Goal: Information Seeking & Learning: Learn about a topic

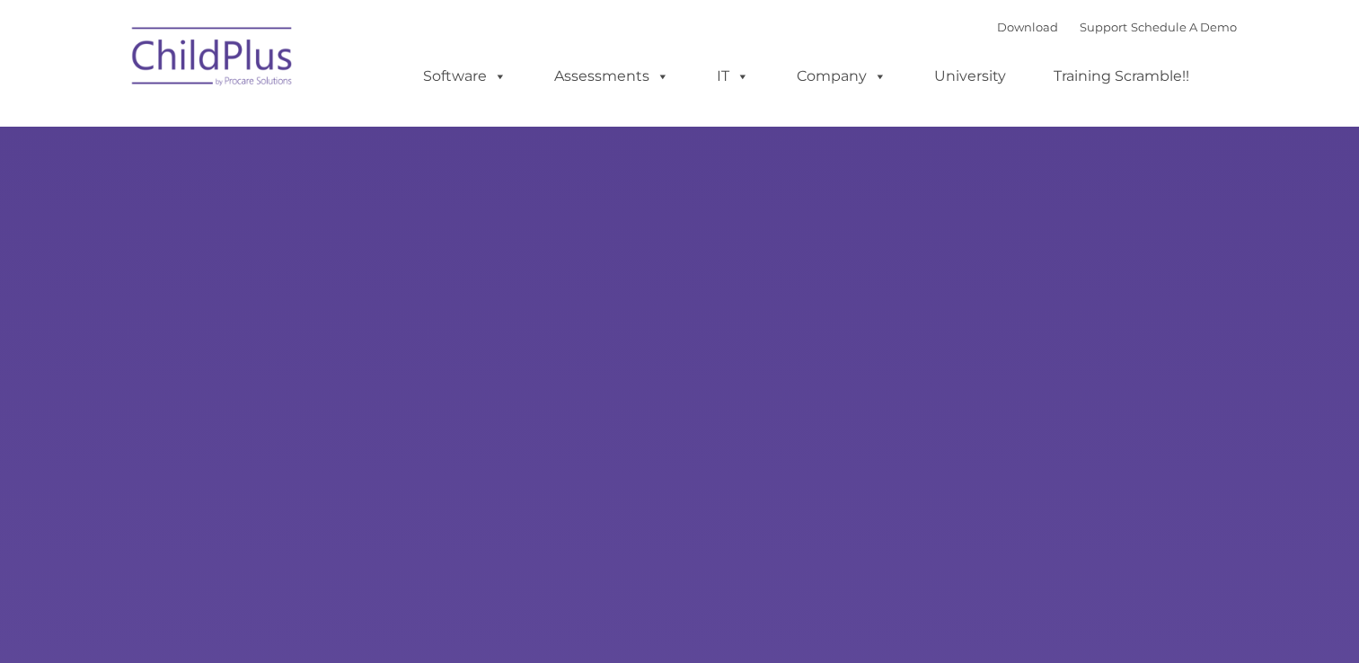
type input ""
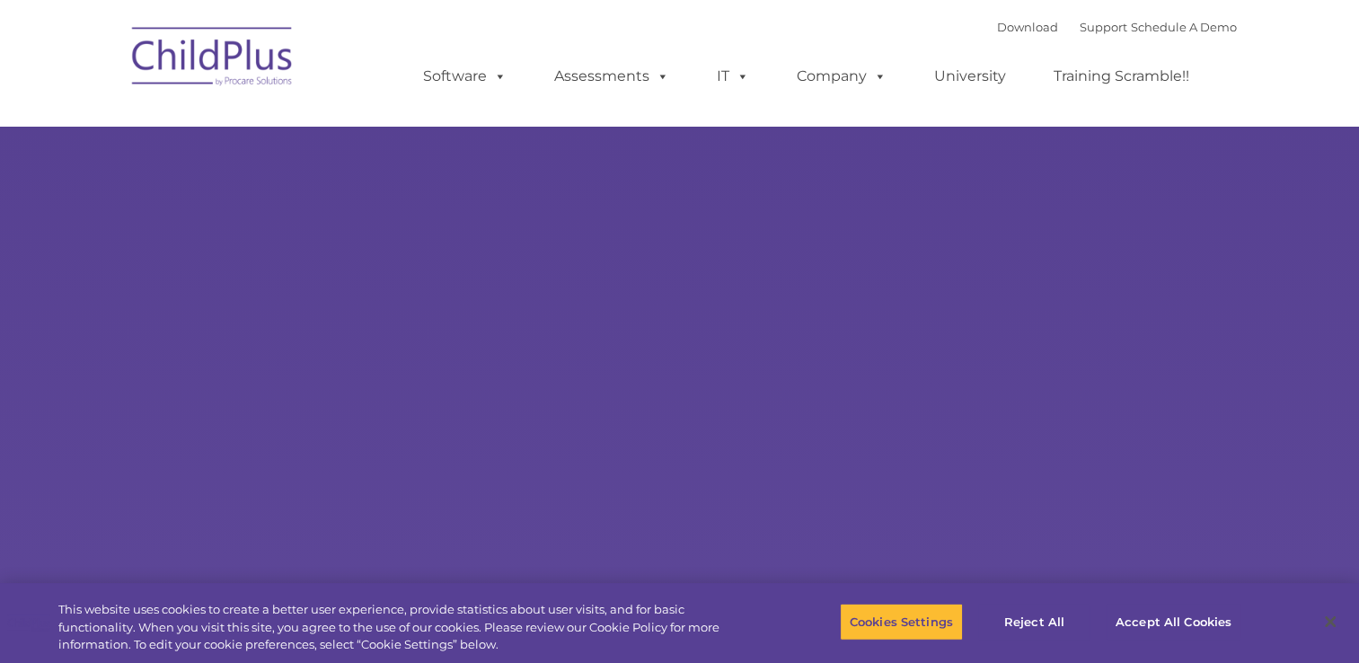
select select "MEDIUM"
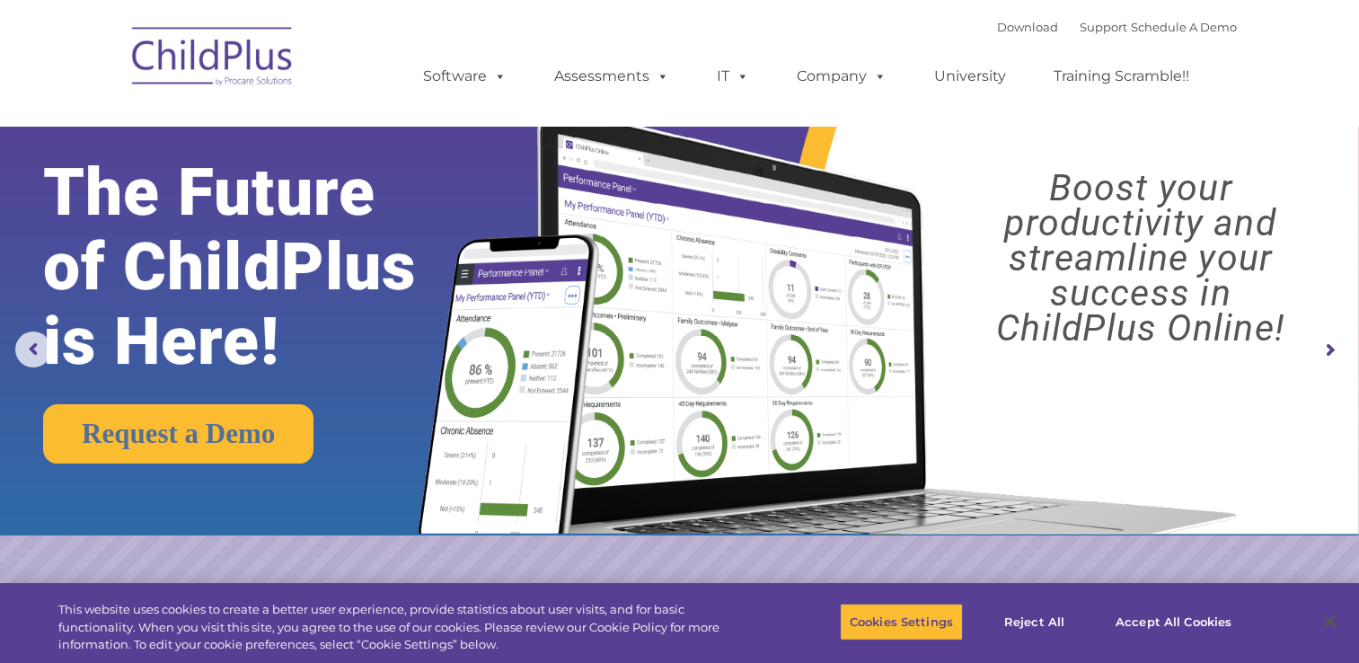
click at [241, 85] on img at bounding box center [213, 59] width 180 height 90
click at [229, 82] on img at bounding box center [213, 59] width 180 height 90
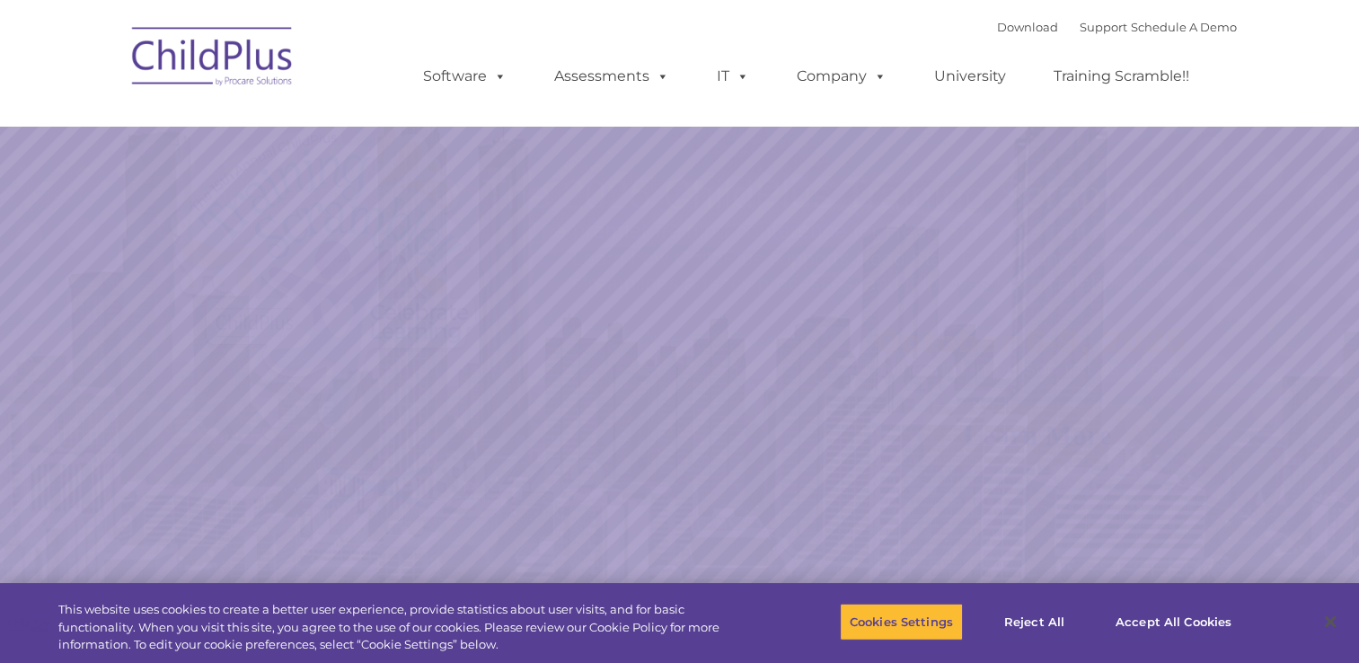
select select "MEDIUM"
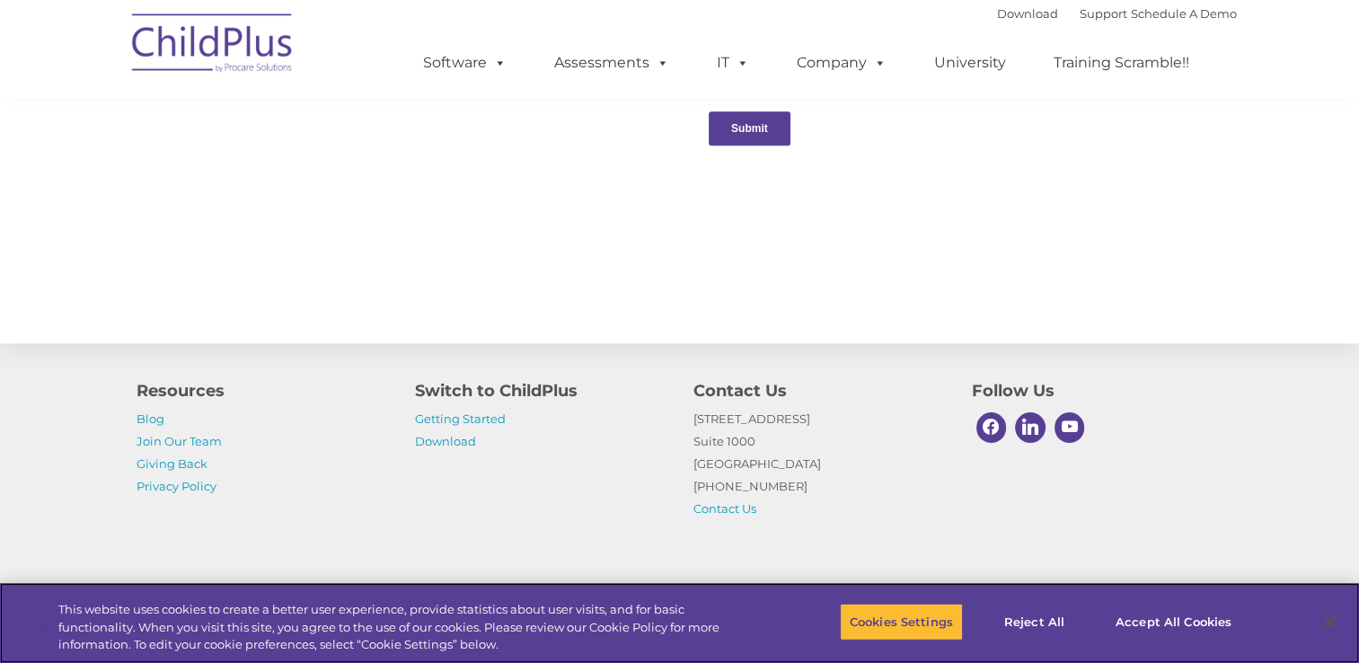
scroll to position [1981, 0]
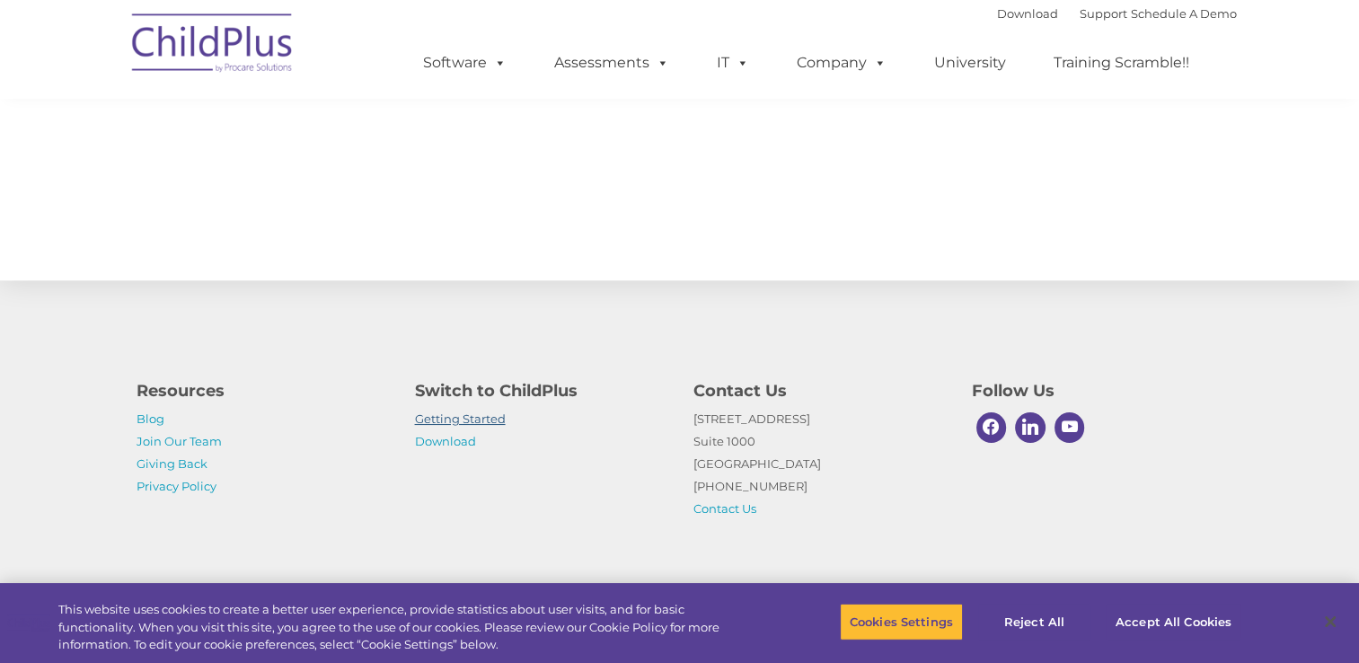
click at [470, 418] on link "Getting Started" at bounding box center [460, 418] width 91 height 14
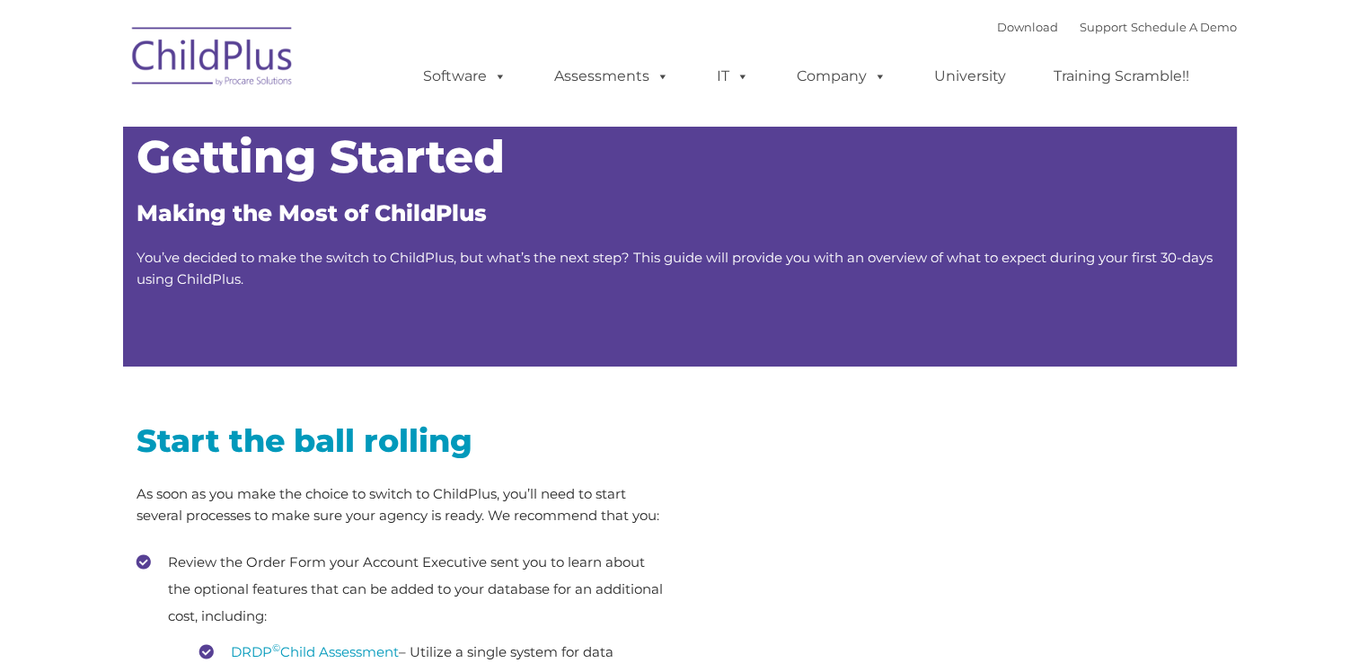
type input ""
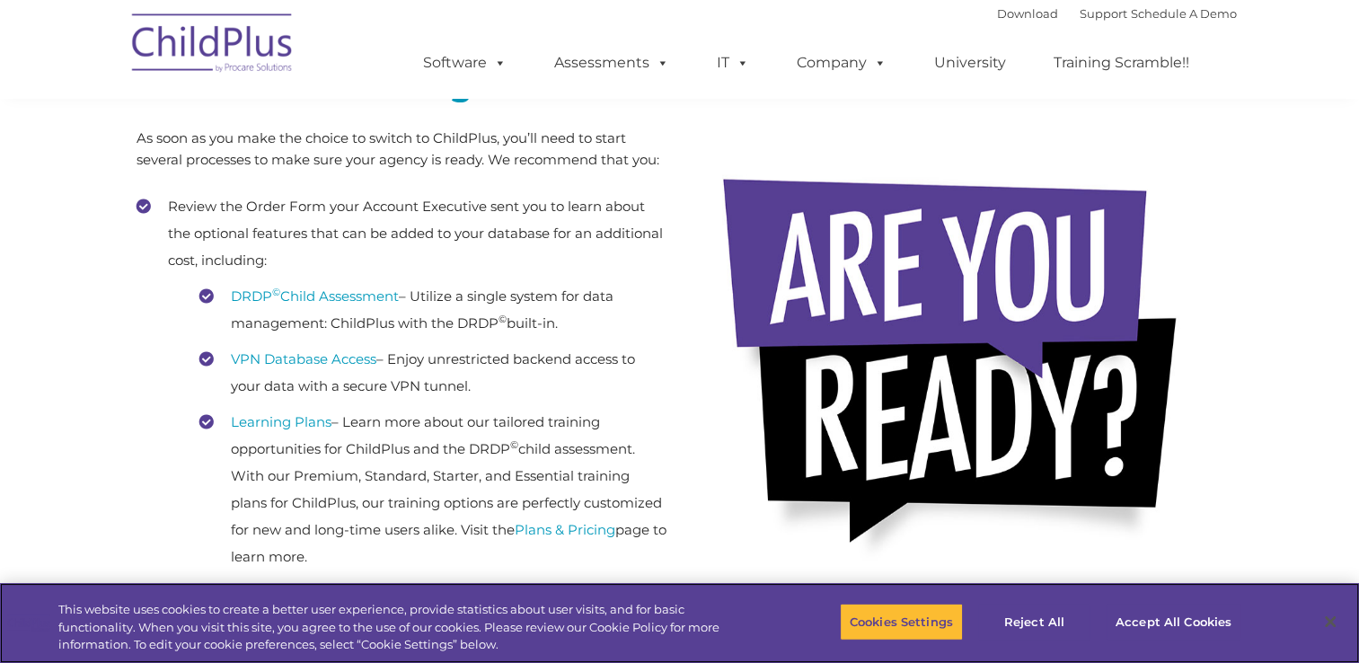
scroll to position [371, 0]
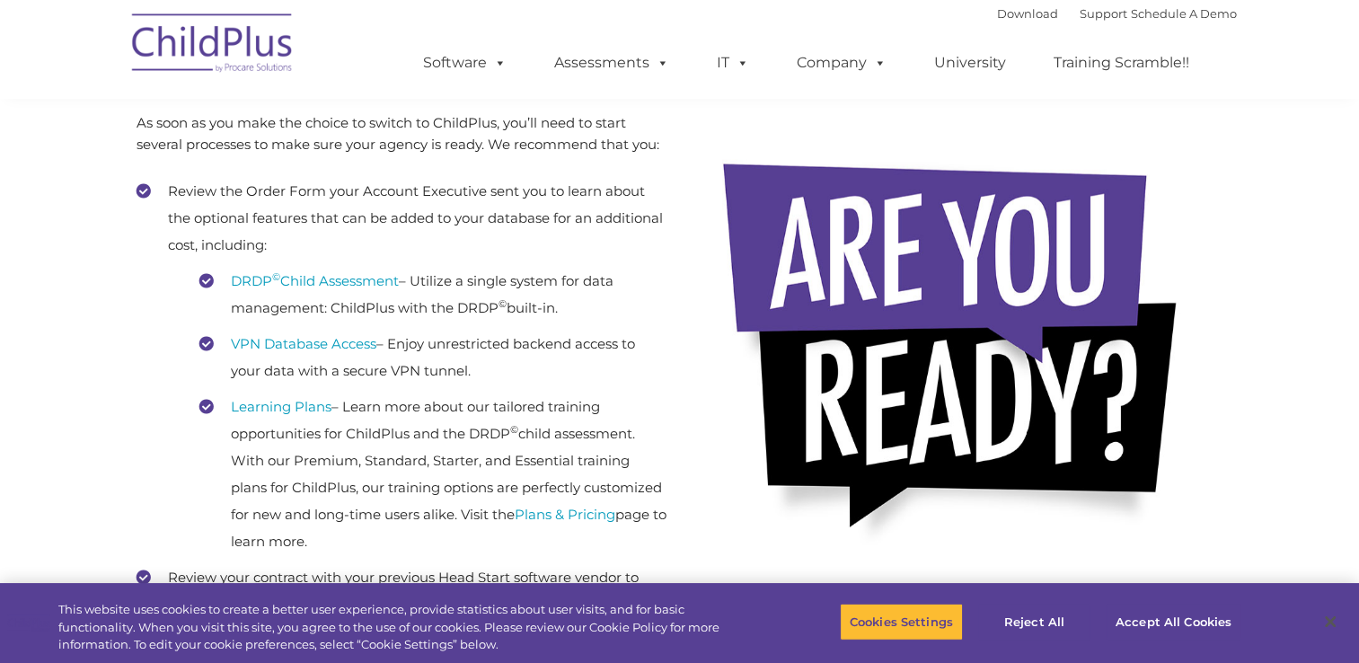
drag, startPoint x: 0, startPoint y: 0, endPoint x: 470, endPoint y: 418, distance: 629.0
drag, startPoint x: 470, startPoint y: 418, endPoint x: 297, endPoint y: 325, distance: 196.1
click at [297, 325] on ul "DRDP © Child Assessment – Utilize a single system for data management: ChildPlu…" at bounding box center [417, 411] width 498 height 287
click at [327, 283] on link "DRDP © Child Assessment" at bounding box center [315, 280] width 168 height 17
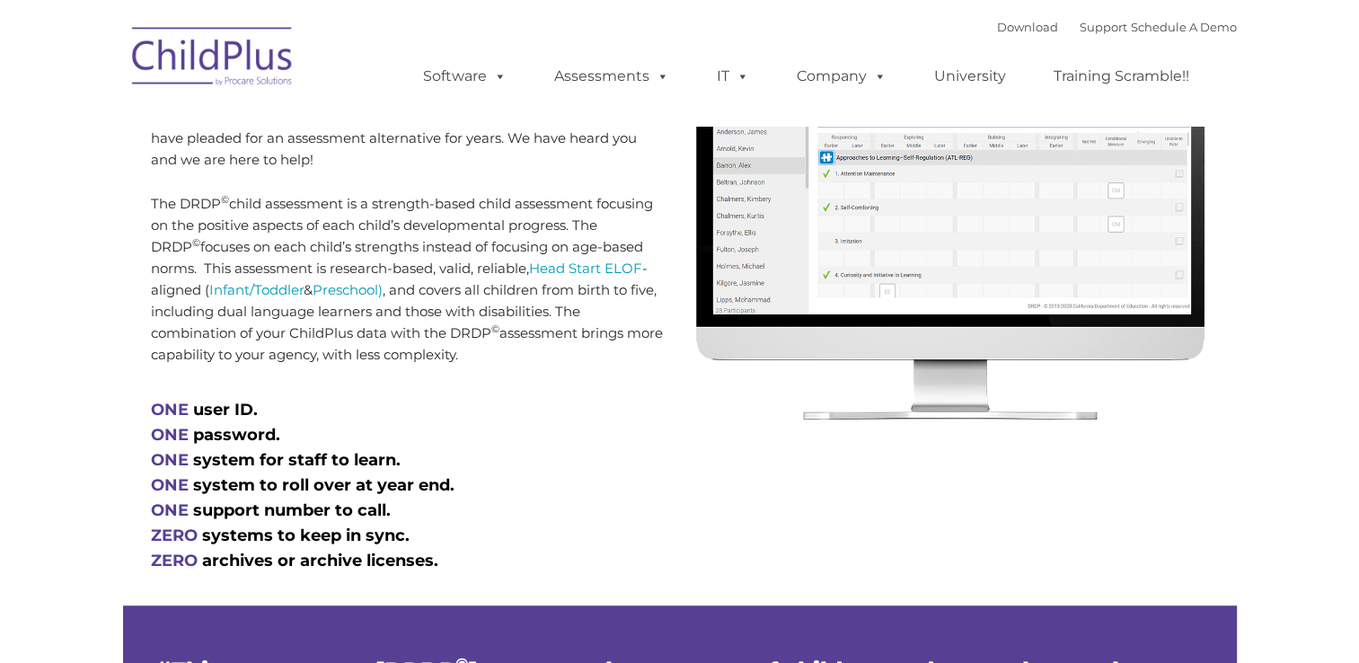
scroll to position [823, 0]
type input ""
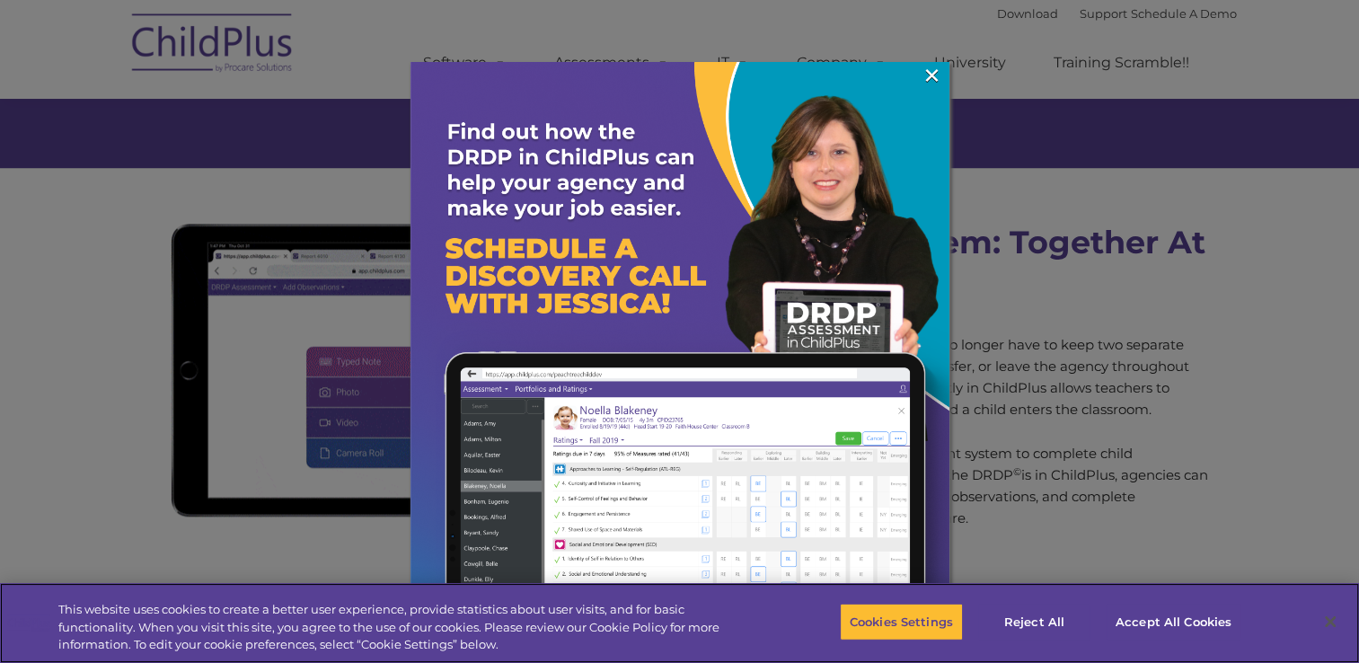
scroll to position [1471, 0]
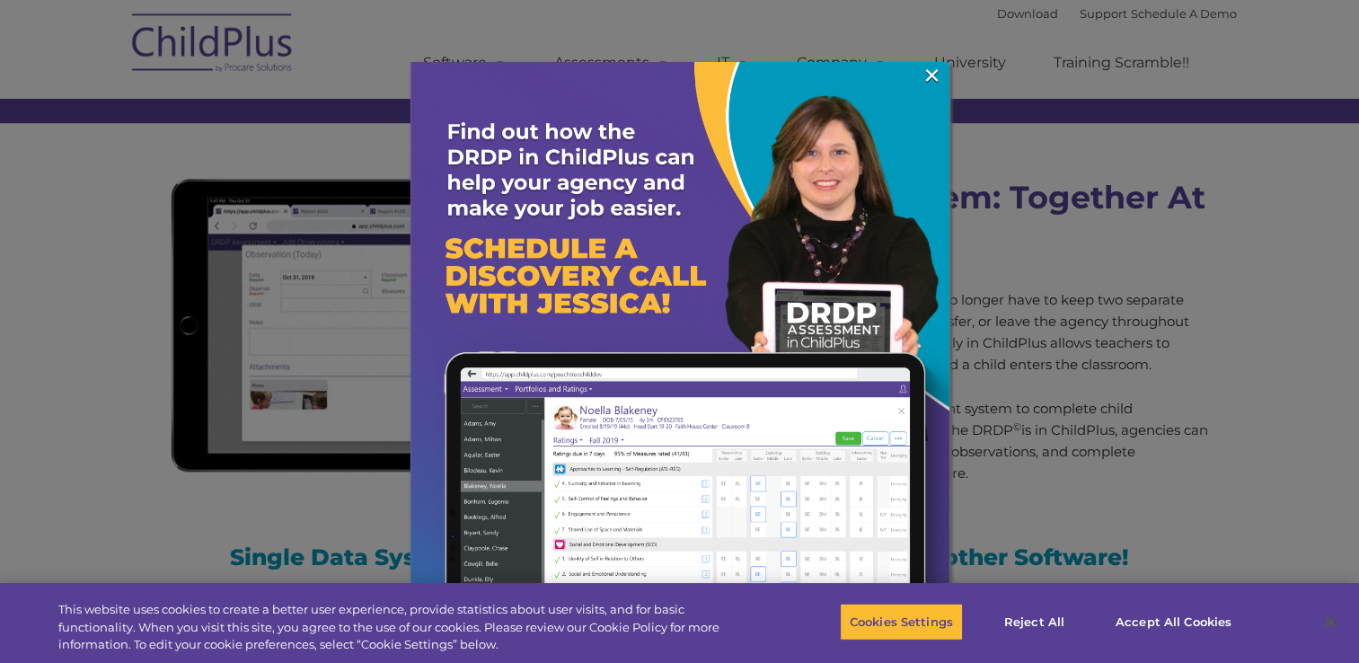
drag, startPoint x: 920, startPoint y: 68, endPoint x: 909, endPoint y: 89, distance: 23.7
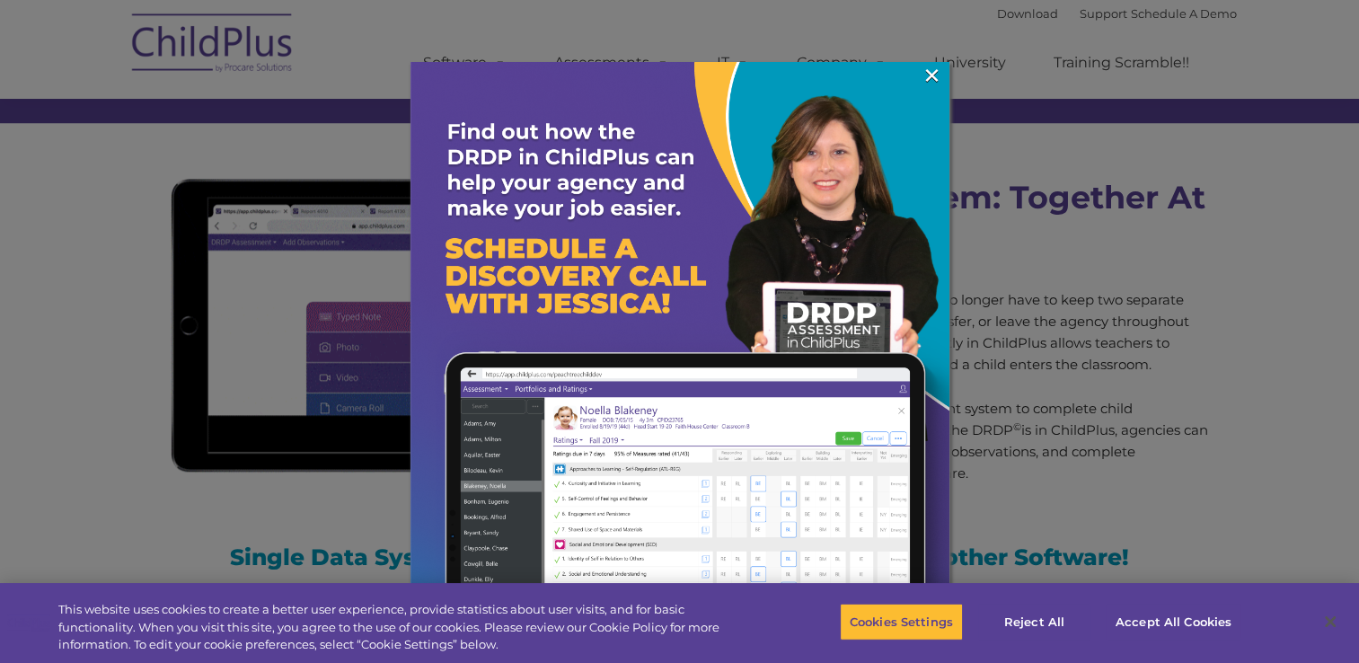
click at [909, 89] on img at bounding box center [679, 331] width 539 height 539
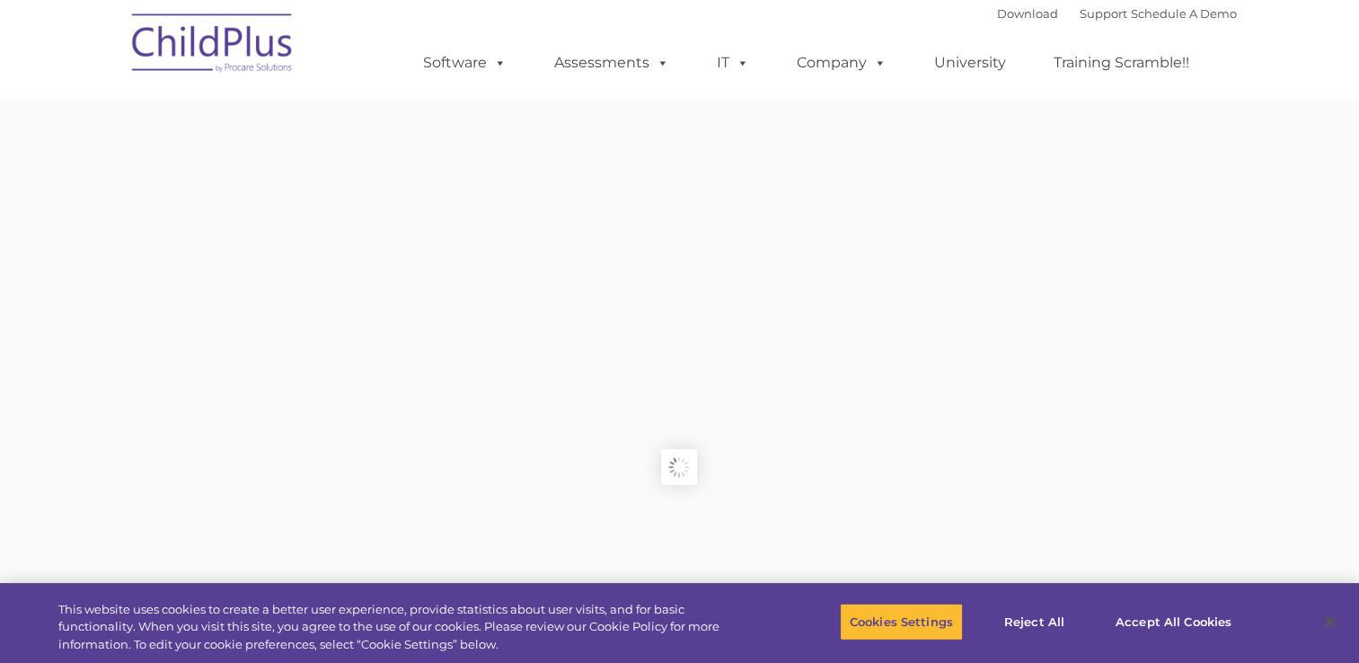
type input ""
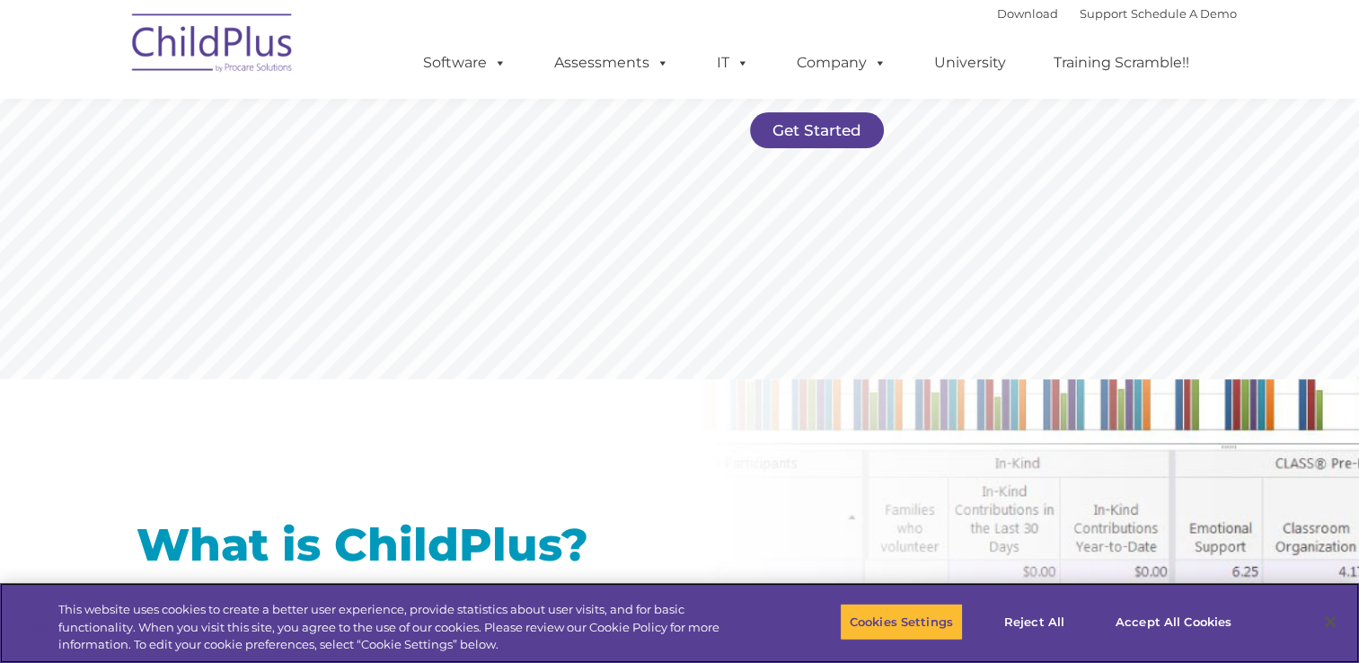
scroll to position [388, 0]
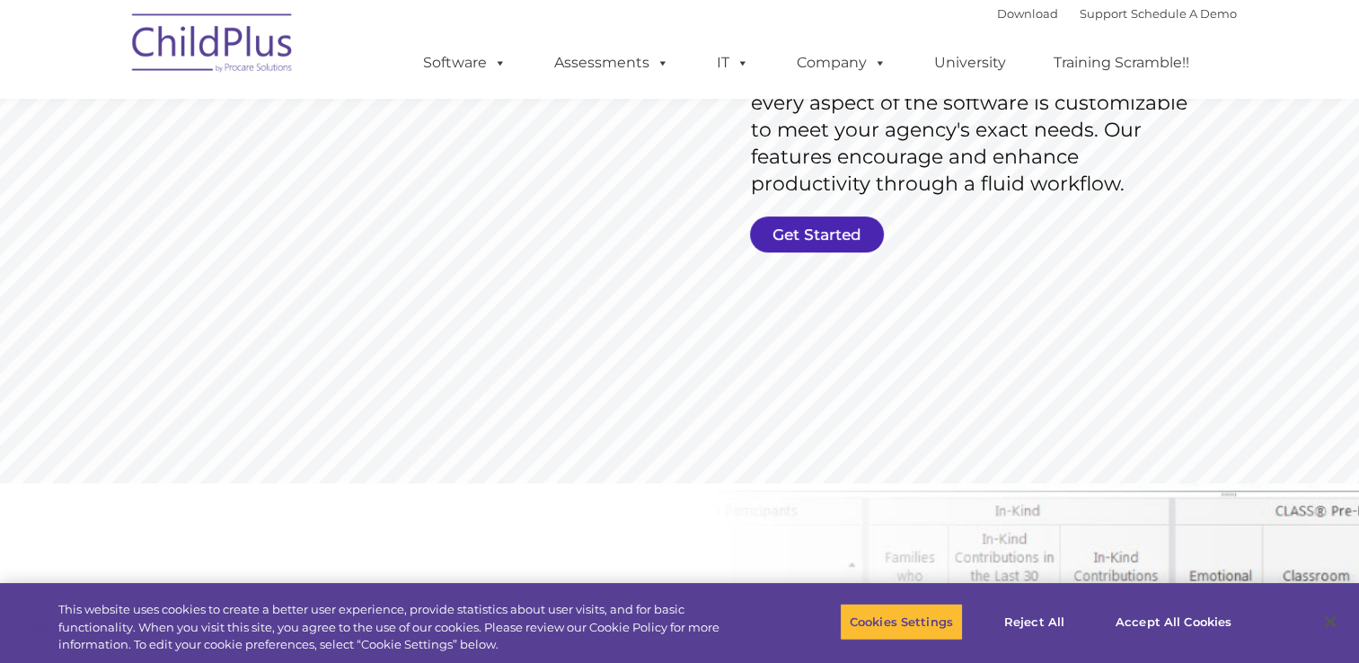
click at [826, 233] on link "Get Started" at bounding box center [817, 234] width 134 height 36
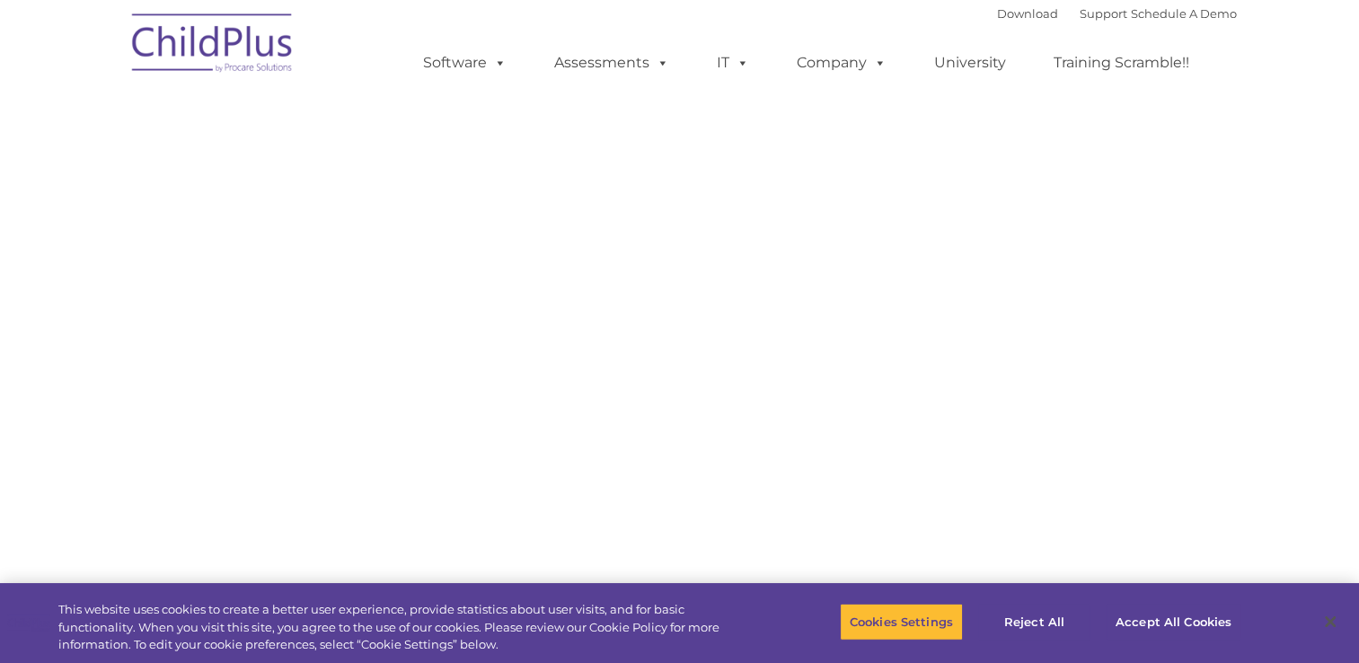
select select "MEDIUM"
